Goal: Check status: Check status

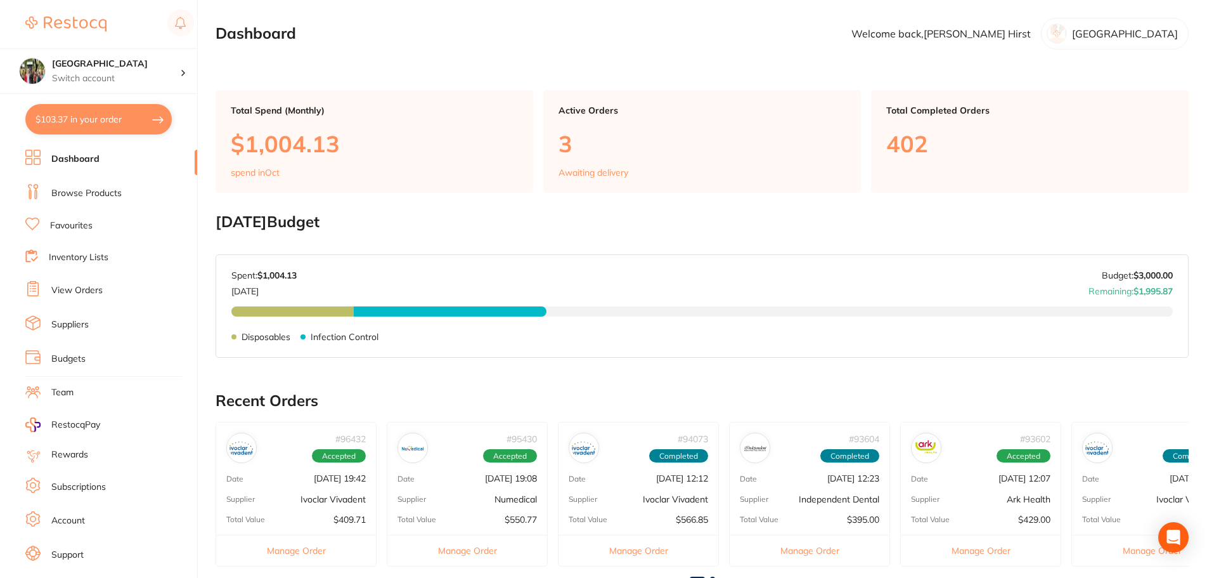
click at [111, 289] on li "View Orders" at bounding box center [111, 290] width 172 height 19
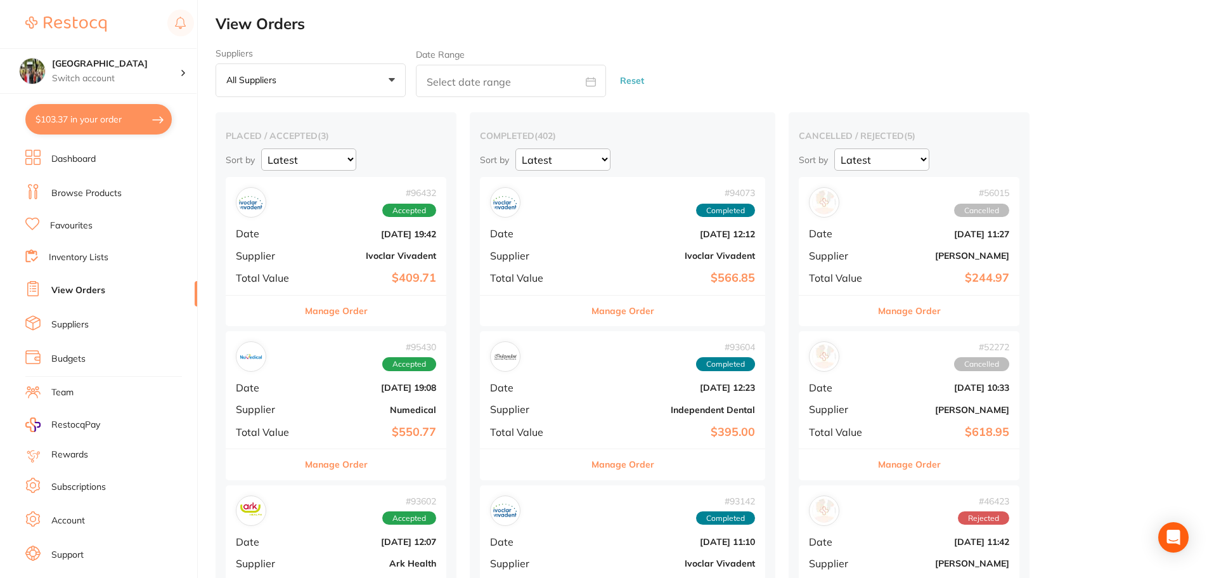
click at [344, 311] on button "Manage Order" at bounding box center [336, 311] width 63 height 30
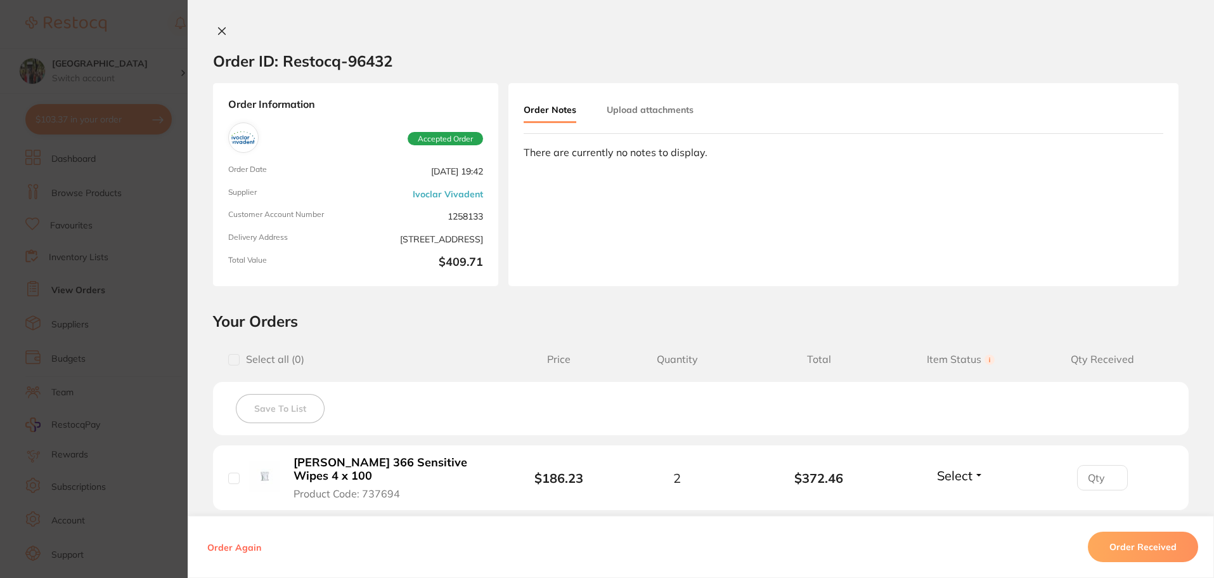
click at [213, 30] on button at bounding box center [222, 31] width 18 height 13
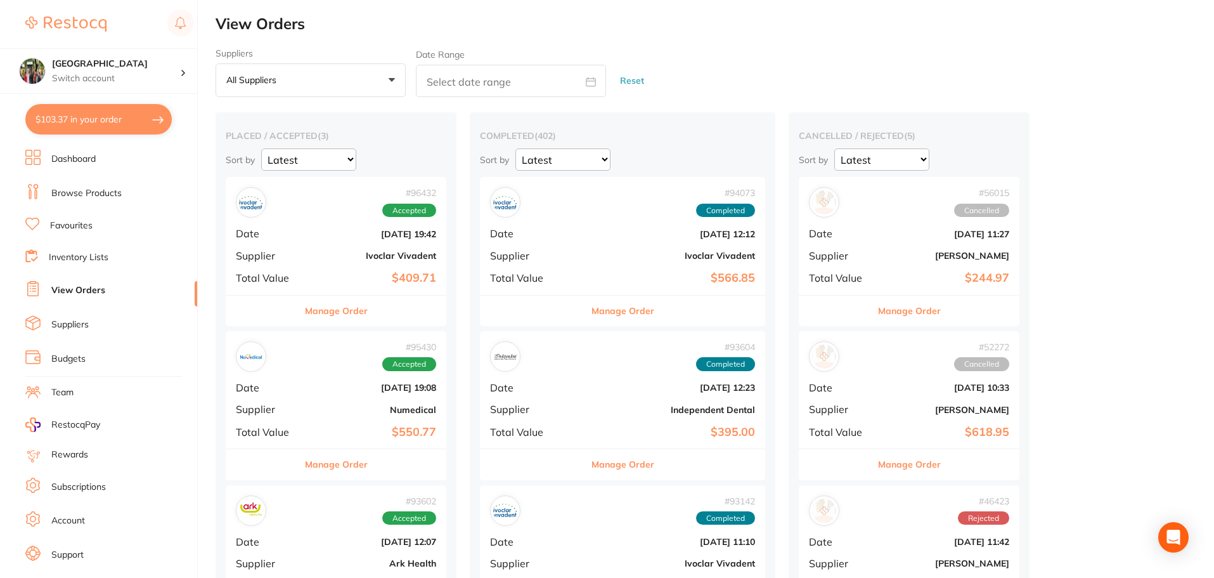
click at [345, 462] on button "Manage Order" at bounding box center [336, 464] width 63 height 30
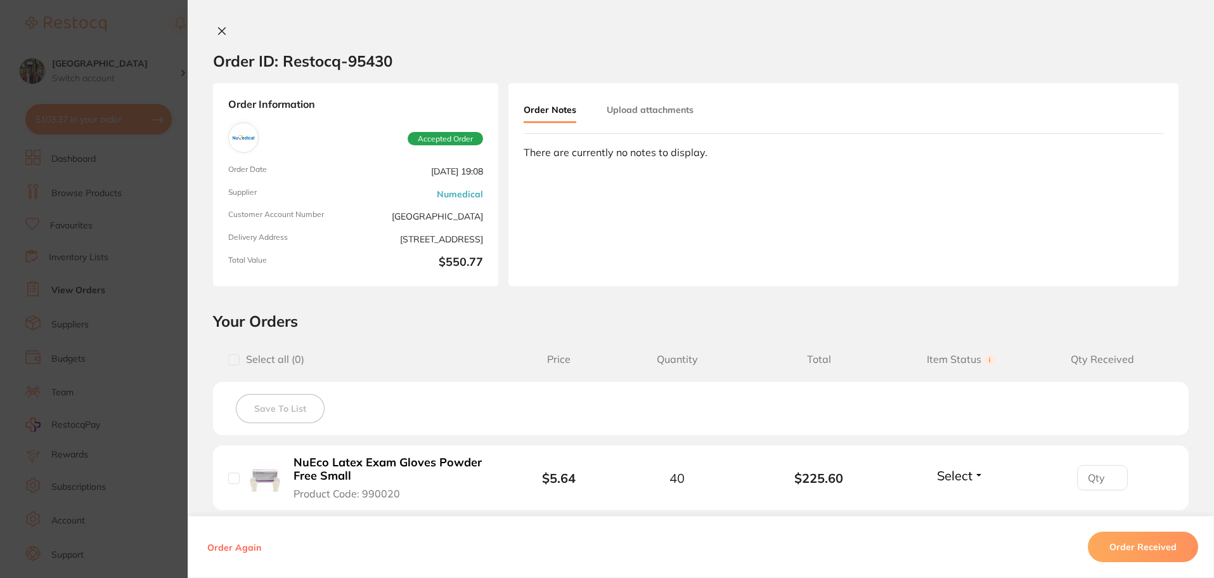
click at [217, 30] on icon at bounding box center [222, 31] width 10 height 10
